Goal: Check status

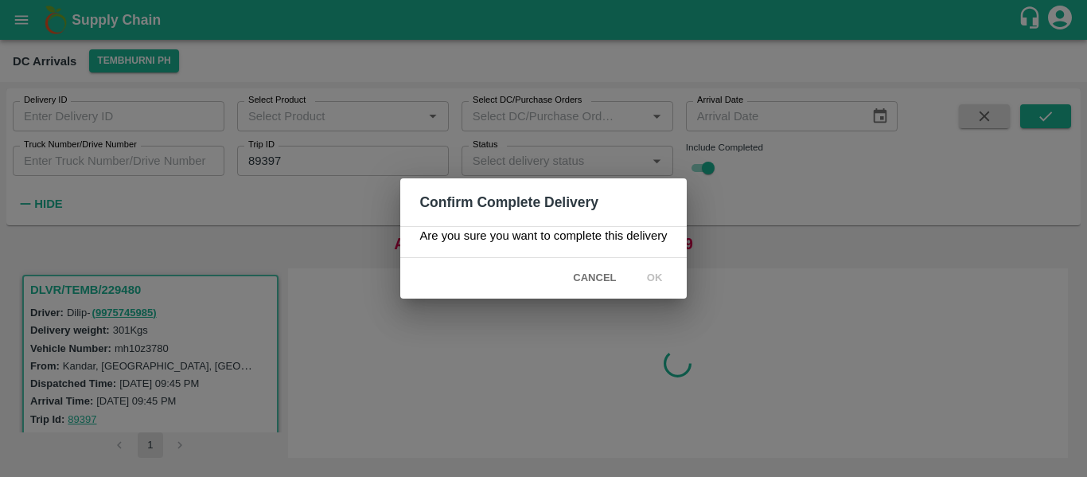
scroll to position [6, 0]
click at [704, 307] on div "Confirm Complete Delivery Are you sure you want to complete this delivery Cance…" at bounding box center [543, 238] width 1087 height 477
click at [694, 146] on div "Confirm Complete Delivery Are you sure you want to complete this delivery Cance…" at bounding box center [543, 238] width 1087 height 477
click at [596, 281] on span "Cancel" at bounding box center [595, 278] width 56 height 28
